Goal: Information Seeking & Learning: Learn about a topic

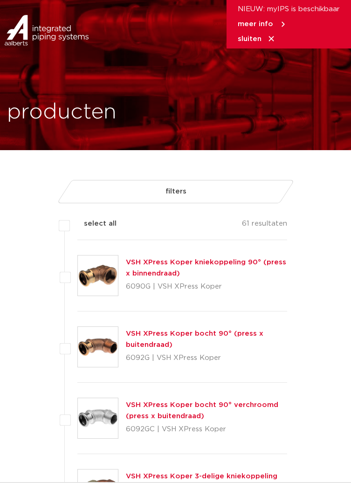
click at [199, 264] on link "VSH XPress Koper kniekoppeling 90° (press x binnendraad)" at bounding box center [206, 268] width 160 height 18
click at [77, 270] on label at bounding box center [77, 270] width 0 height 0
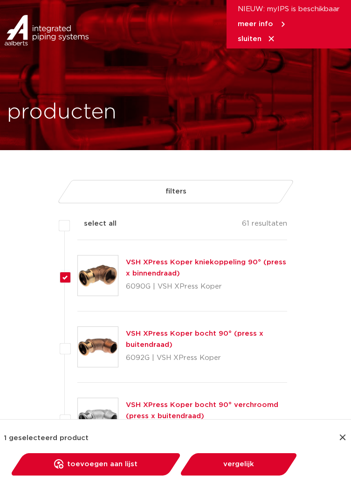
click at [77, 270] on label at bounding box center [77, 270] width 0 height 0
checkbox input "false"
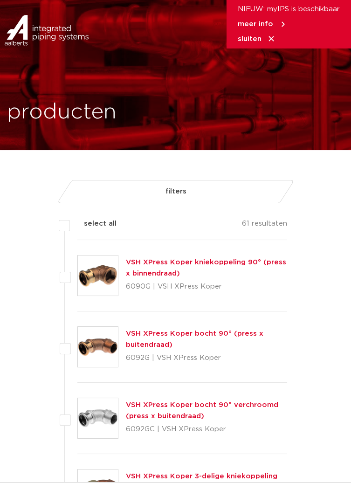
click at [204, 189] on link "filters" at bounding box center [175, 191] width 238 height 23
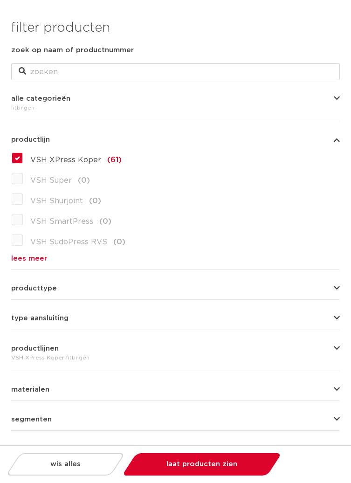
scroll to position [102, 0]
click at [136, 287] on button "producttype" at bounding box center [175, 288] width 329 height 7
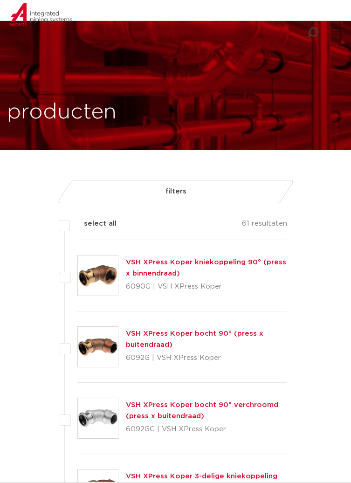
click at [224, 180] on link "filters" at bounding box center [175, 191] width 238 height 23
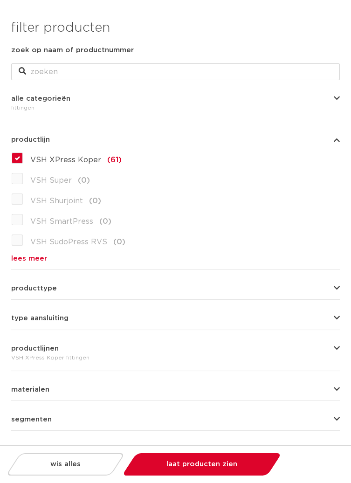
scroll to position [237, 0]
click at [337, 318] on icon "button" at bounding box center [337, 318] width 6 height 7
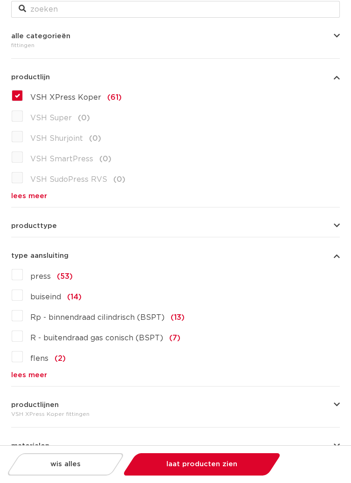
click at [335, 257] on icon "button" at bounding box center [337, 255] width 6 height 7
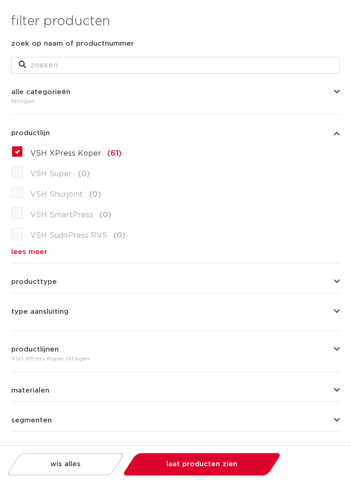
scroll to position [0, 0]
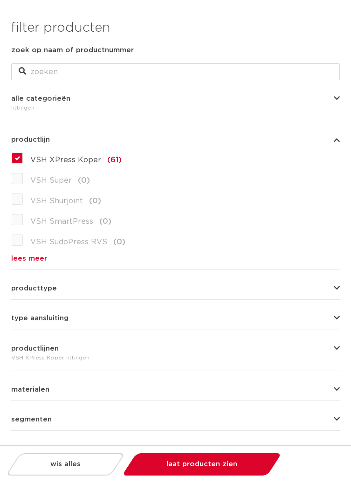
click at [335, 286] on icon "button" at bounding box center [337, 288] width 6 height 7
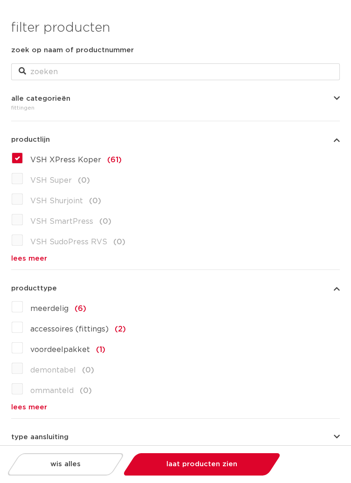
click at [337, 289] on icon "button" at bounding box center [337, 288] width 6 height 7
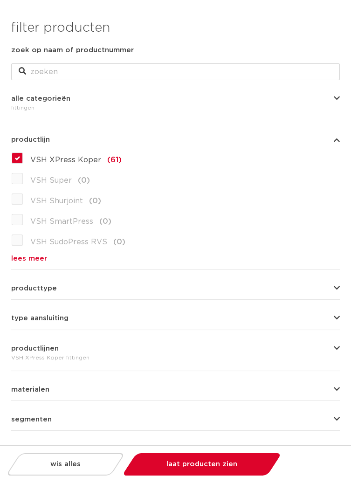
scroll to position [377, 0]
click at [338, 386] on icon "button" at bounding box center [337, 389] width 6 height 7
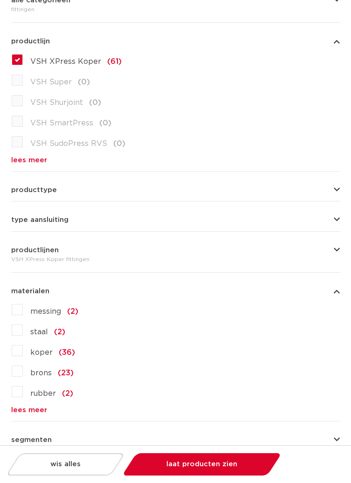
scroll to position [99, 0]
click at [337, 293] on icon "button" at bounding box center [337, 290] width 6 height 7
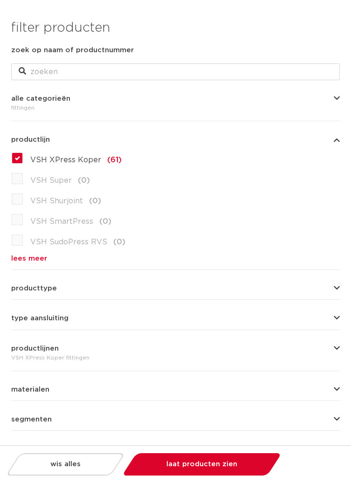
scroll to position [451, 0]
click at [337, 450] on icon "button" at bounding box center [337, 449] width 6 height 7
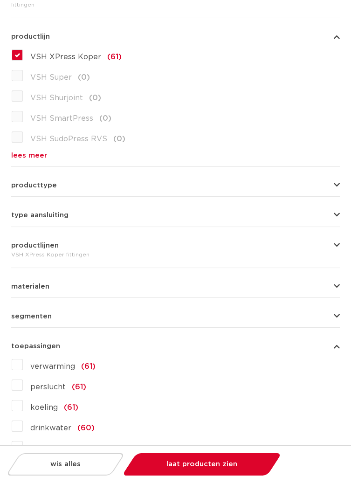
click at [332, 347] on button "toepassingen" at bounding box center [175, 346] width 329 height 7
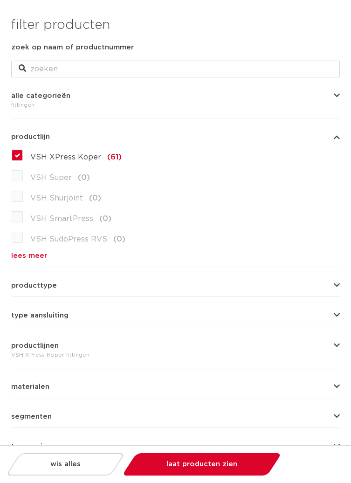
scroll to position [0, 0]
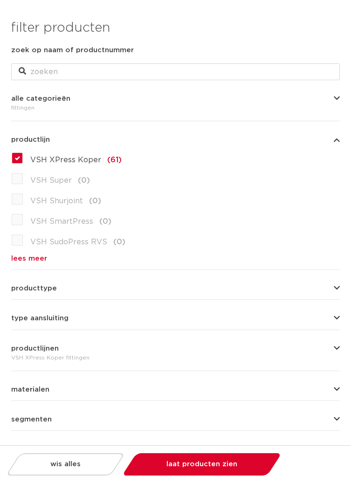
click at [343, 430] on div "wis alles filter producten zoek op naam of productnummer alle categorieën [GEOG…" at bounding box center [175, 256] width 351 height 513
click at [337, 420] on icon "button" at bounding box center [337, 419] width 6 height 7
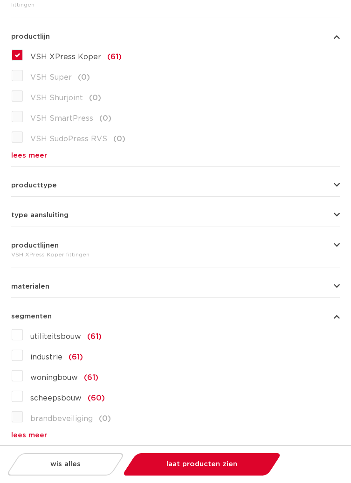
click at [337, 316] on icon "button" at bounding box center [337, 316] width 6 height 7
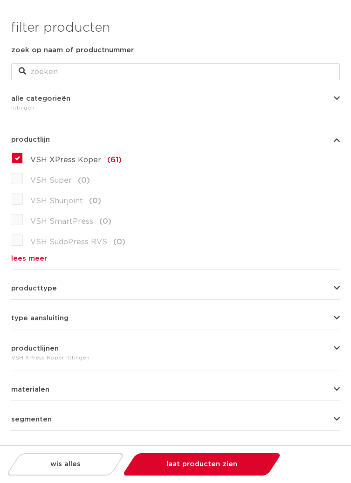
scroll to position [515, 0]
click at [334, 100] on icon "button" at bounding box center [337, 98] width 6 height 7
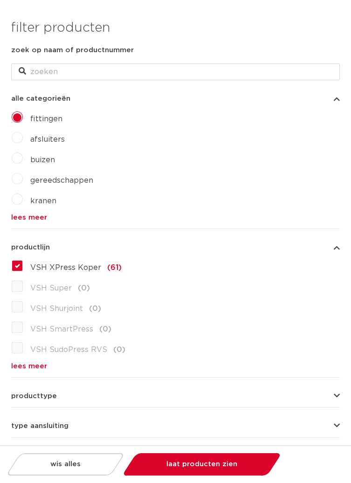
click at [337, 103] on div "alle categorieën [GEOGRAPHIC_DATA] [GEOGRAPHIC_DATA] afsluiters buizen gereedsc…" at bounding box center [175, 154] width 329 height 133
click at [337, 97] on icon "button" at bounding box center [337, 98] width 6 height 7
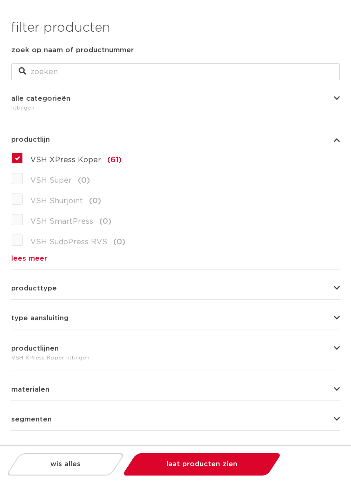
click at [337, 142] on icon "button" at bounding box center [337, 139] width 6 height 7
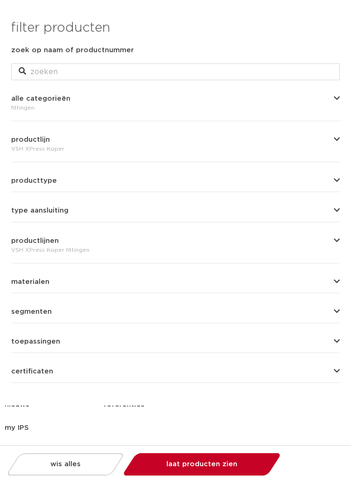
click at [179, 466] on link "laat producten zien" at bounding box center [201, 464] width 145 height 22
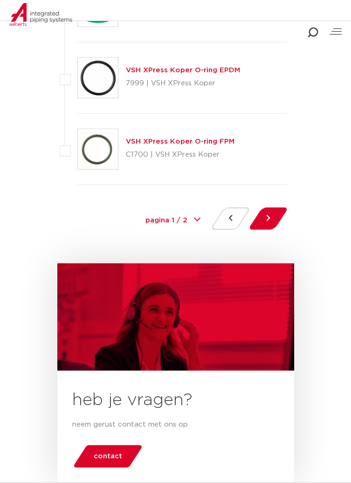
scroll to position [4330, 0]
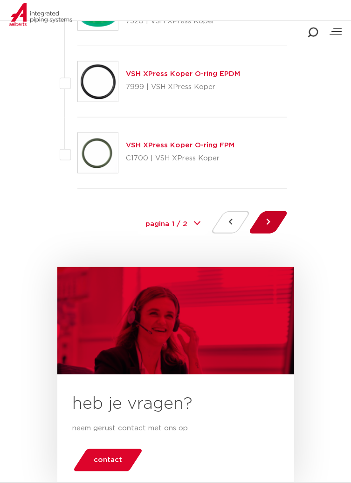
click at [272, 221] on button at bounding box center [268, 222] width 27 height 22
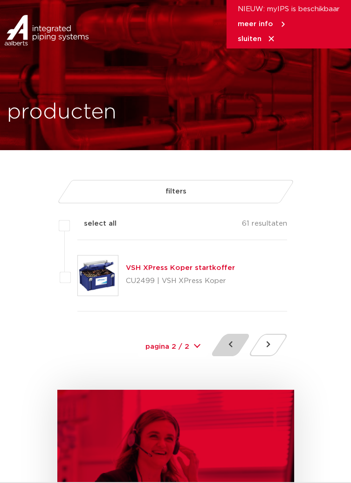
click at [229, 338] on button at bounding box center [230, 345] width 27 height 22
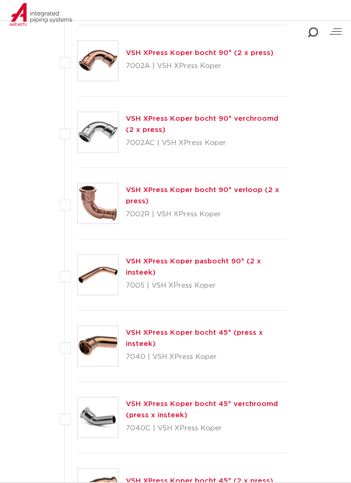
scroll to position [1942, 0]
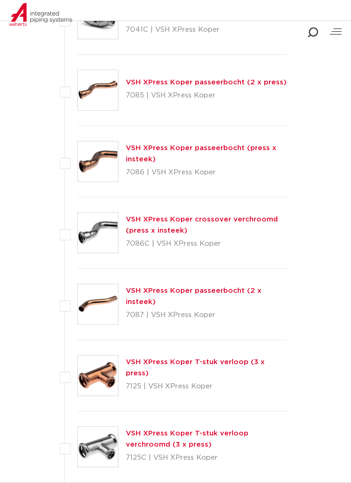
click at [253, 366] on link "VSH XPress Koper T-stuk verloop (3 x press)" at bounding box center [195, 367] width 139 height 18
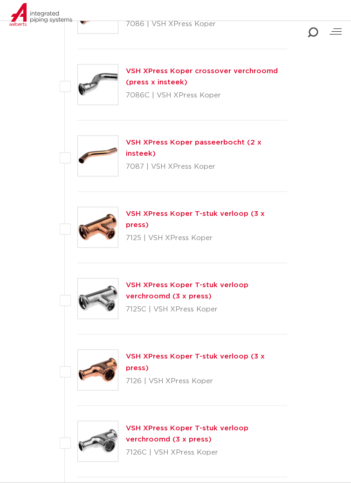
scroll to position [2616, 0]
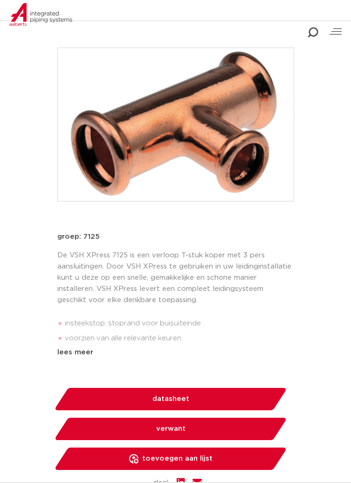
scroll to position [205, 0]
click at [188, 403] on link "datasheet" at bounding box center [171, 399] width 234 height 22
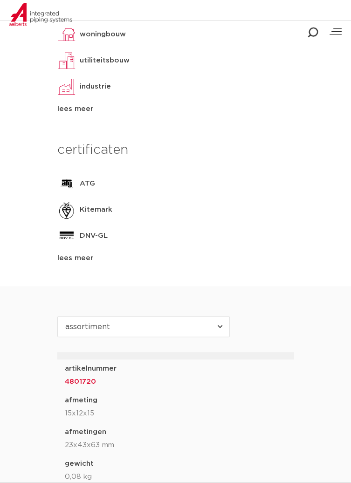
scroll to position [906, 0]
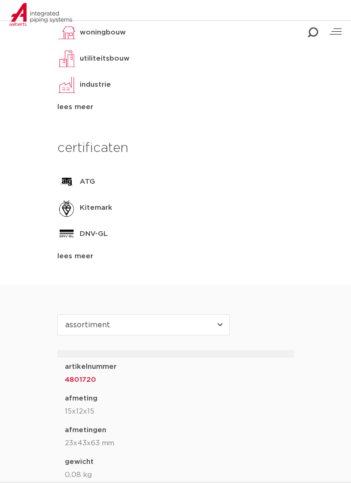
click at [222, 330] on select "assortiment [GEOGRAPHIC_DATA] specificaties downloads ETIM sustainability verwa…" at bounding box center [143, 324] width 172 height 21
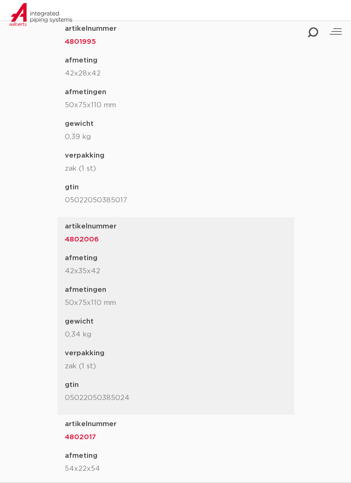
scroll to position [4008, 0]
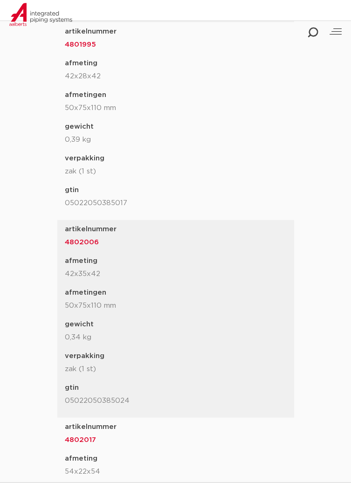
click at [73, 274] on p "42x35x42" at bounding box center [176, 273] width 222 height 11
copy p "42x35x42"
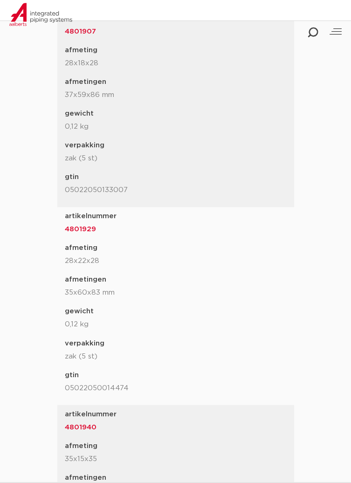
scroll to position [2539, 0]
